Goal: Contribute content: Add original content to the website for others to see

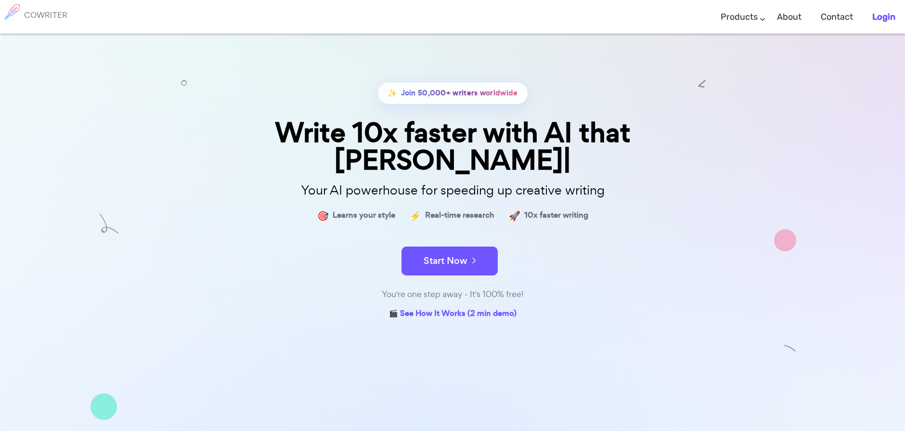
click at [884, 21] on b "Login" at bounding box center [883, 17] width 23 height 11
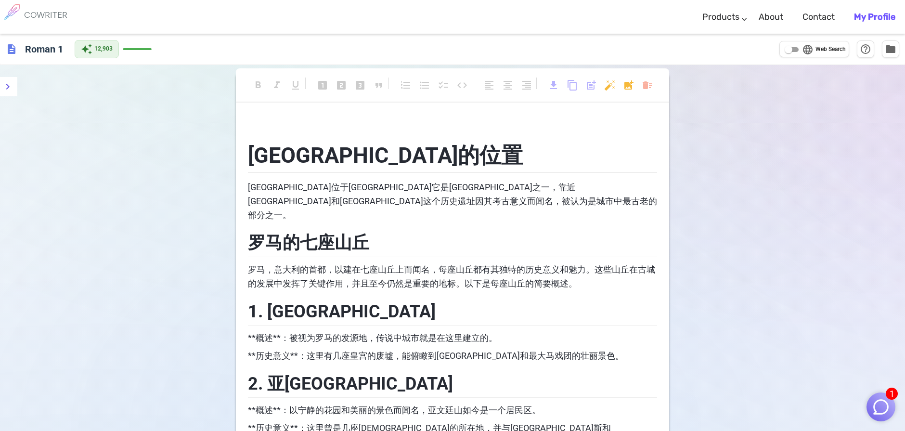
click at [49, 14] on h6 "COWRITER" at bounding box center [45, 15] width 43 height 9
click at [11, 84] on icon "menu" at bounding box center [8, 87] width 12 height 12
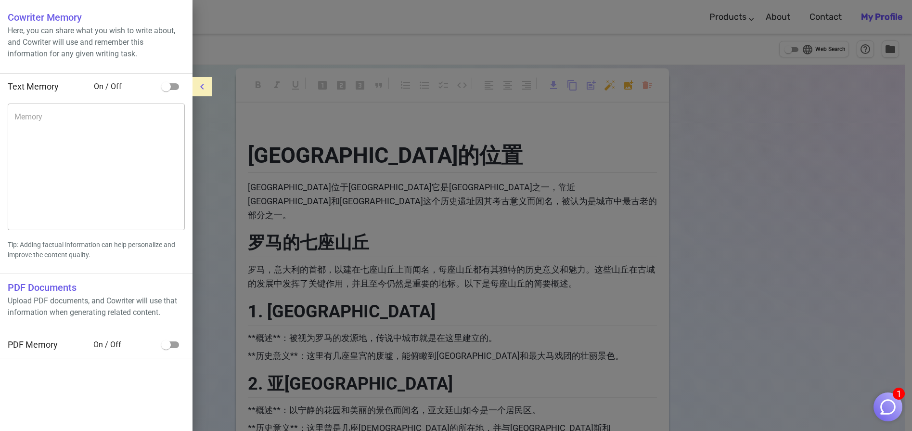
click at [778, 109] on div at bounding box center [456, 215] width 912 height 431
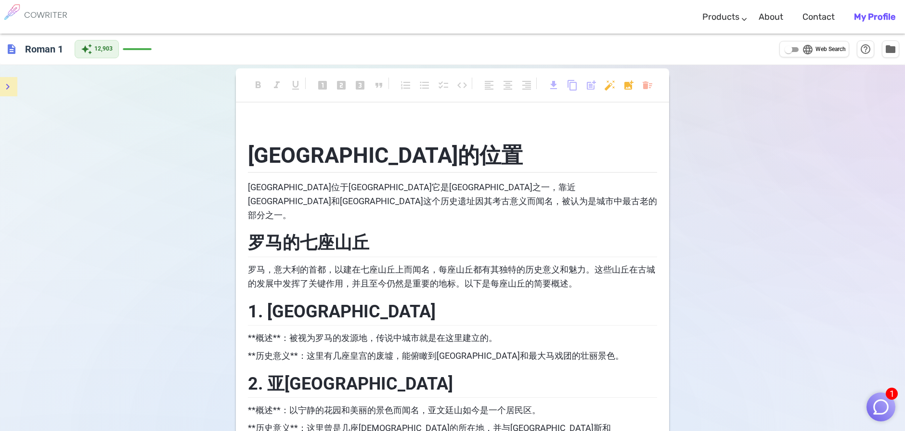
click at [12, 50] on span "description" at bounding box center [12, 49] width 12 height 12
click at [43, 54] on h6 "Roman 1" at bounding box center [44, 48] width 46 height 19
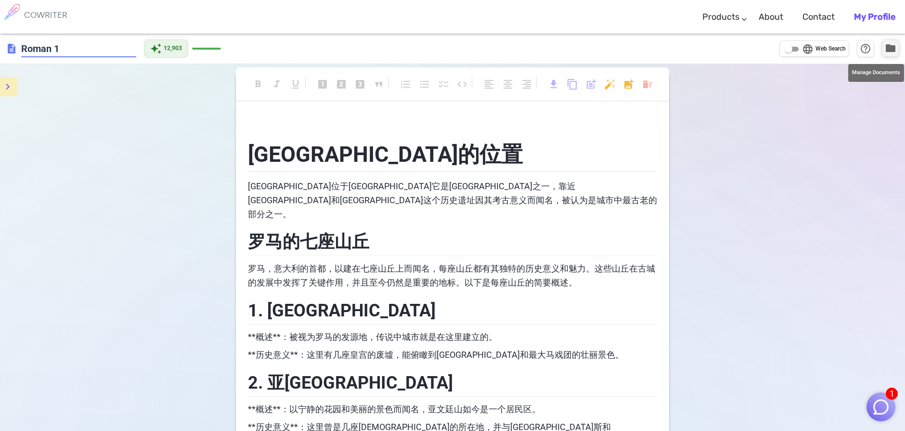
click at [887, 50] on span "folder" at bounding box center [891, 48] width 12 height 12
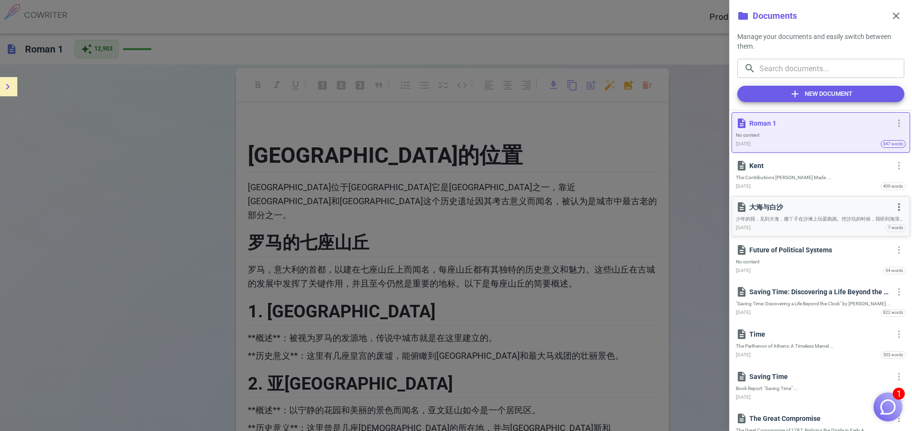
click at [764, 210] on p "大海与白沙" at bounding box center [819, 207] width 141 height 10
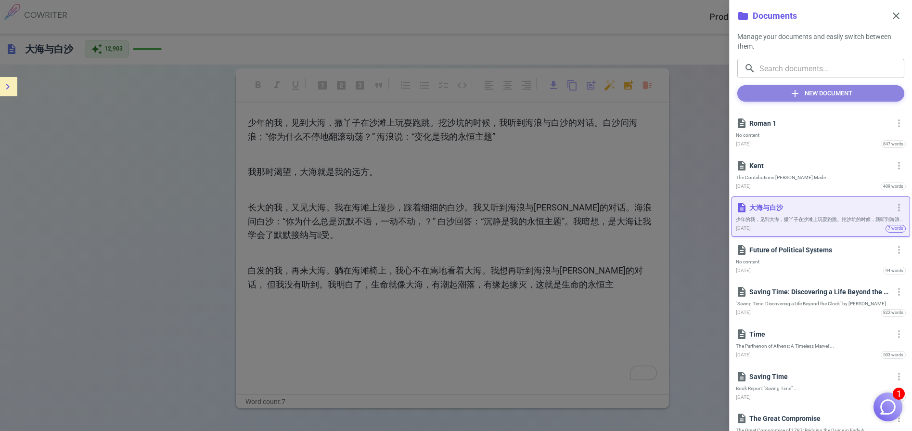
click at [823, 93] on button "add New Document" at bounding box center [820, 93] width 167 height 16
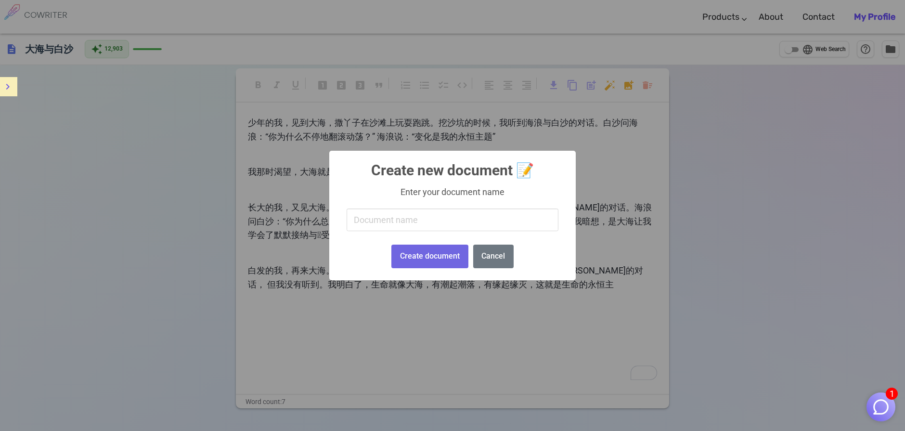
click at [366, 213] on input "text" at bounding box center [453, 219] width 212 height 23
click at [376, 220] on input "text" at bounding box center [453, 219] width 212 height 23
click at [495, 258] on button "Cancel" at bounding box center [493, 256] width 40 height 24
